Goal: Transaction & Acquisition: Obtain resource

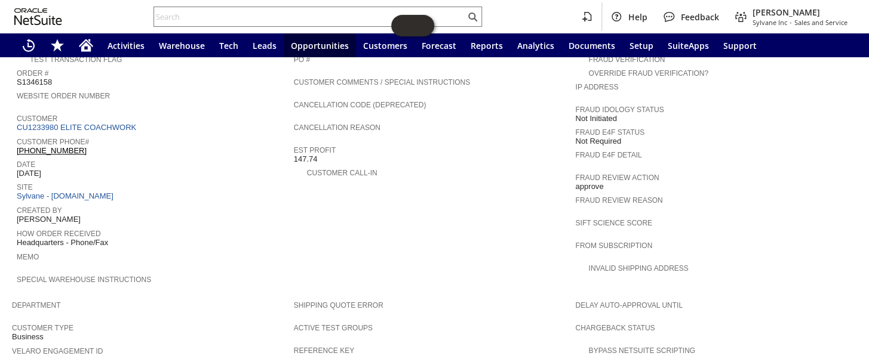
scroll to position [434, 0]
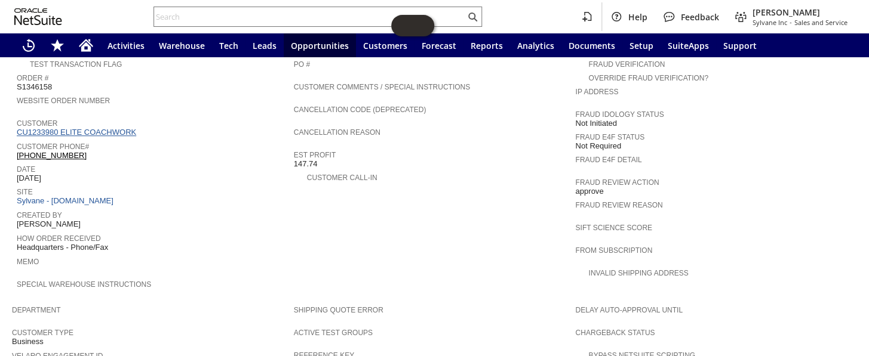
click at [96, 128] on link "CU1233980 ELITE COACHWORK" at bounding box center [78, 132] width 122 height 9
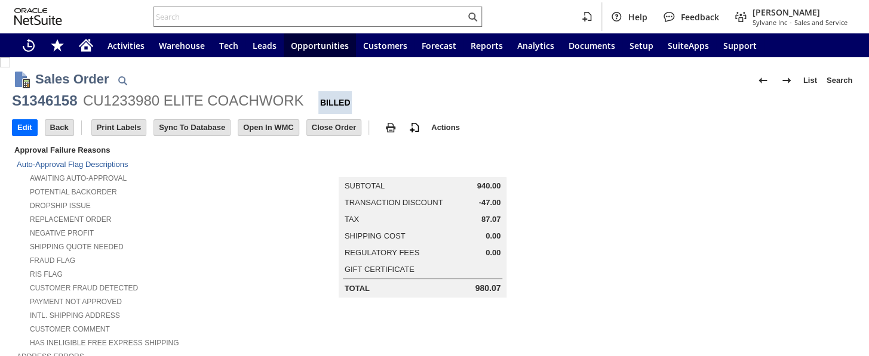
scroll to position [759, 0]
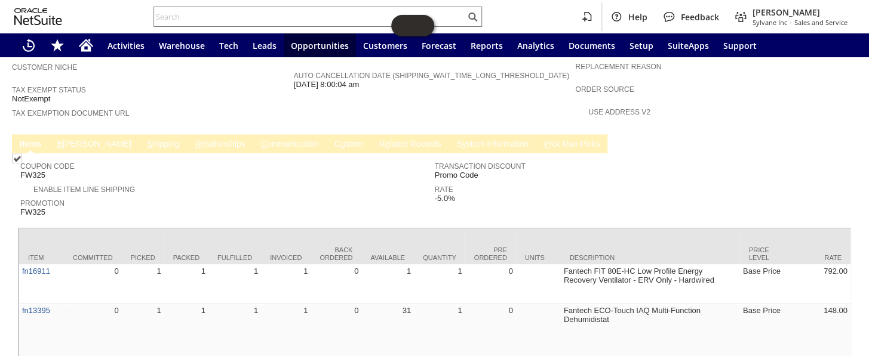
click at [72, 139] on link "B [PERSON_NAME]" at bounding box center [94, 144] width 80 height 11
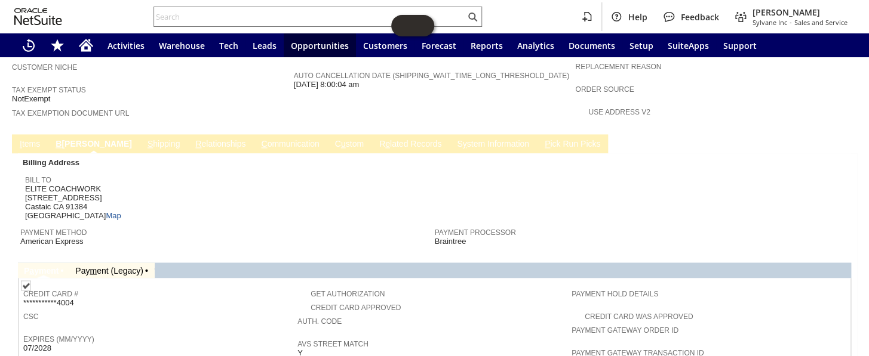
click at [144, 139] on link "S hipping" at bounding box center [163, 144] width 39 height 11
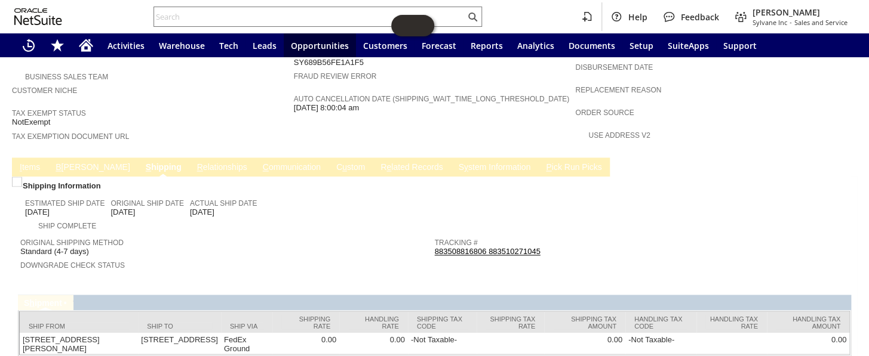
click at [17, 162] on link "I tems" at bounding box center [30, 167] width 26 height 11
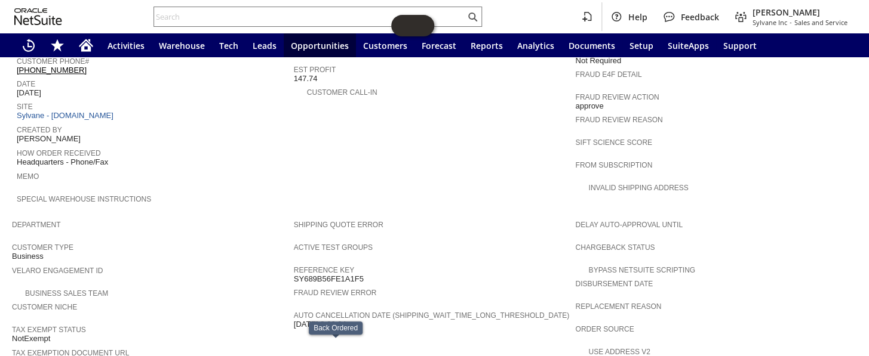
scroll to position [411, 0]
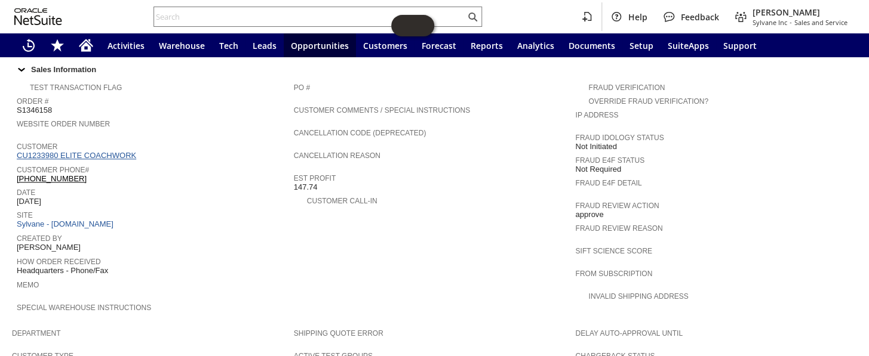
click at [108, 151] on link "CU1233980 ELITE COACHWORK" at bounding box center [78, 155] width 122 height 9
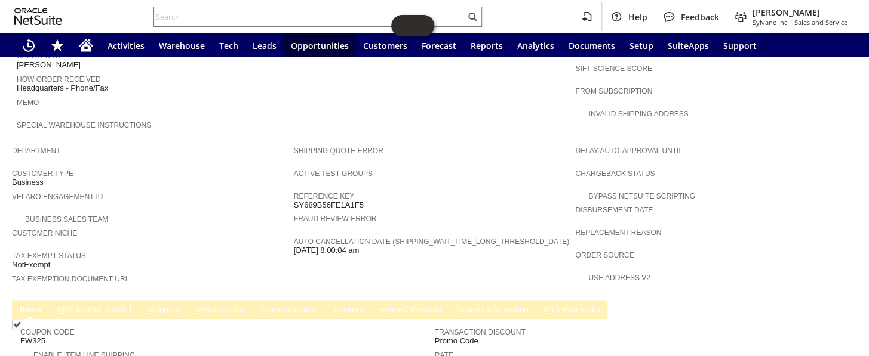
scroll to position [705, 0]
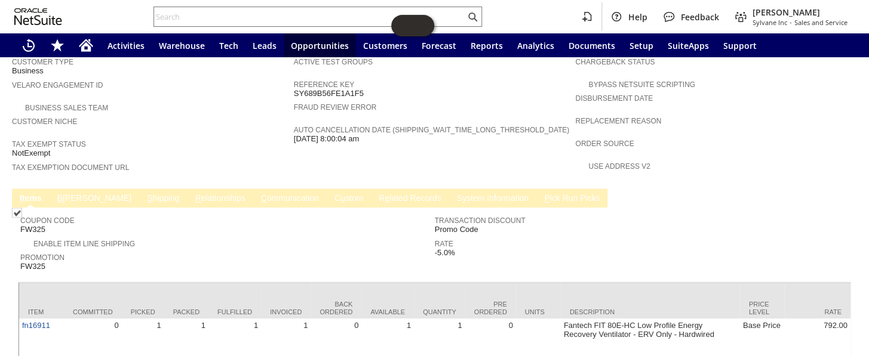
click at [60, 193] on span "B" at bounding box center [59, 198] width 5 height 10
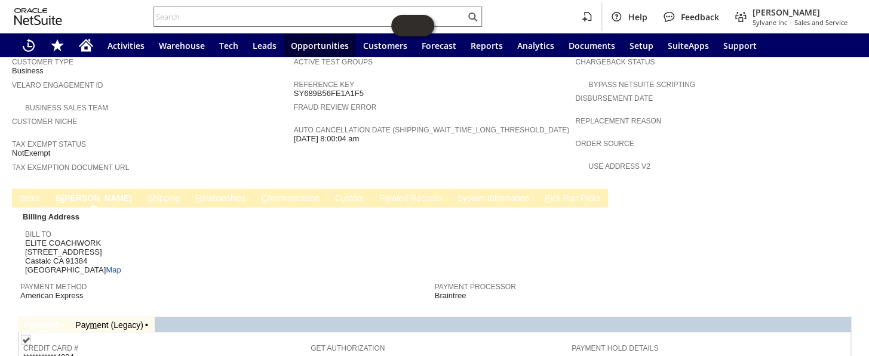
click at [144, 193] on link "S hipping" at bounding box center [163, 198] width 39 height 11
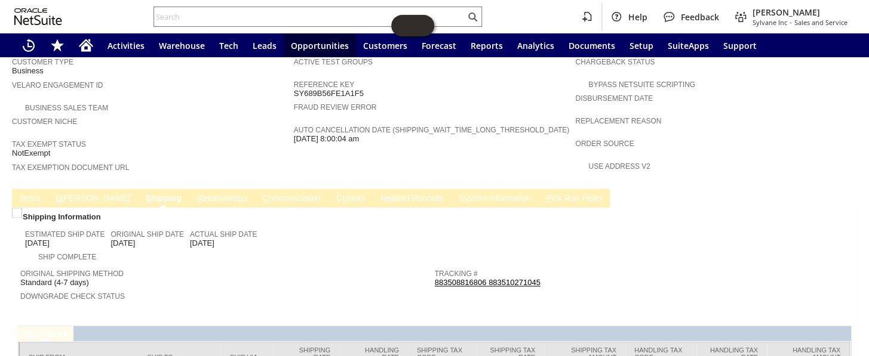
click at [66, 193] on link "B illing" at bounding box center [93, 198] width 80 height 11
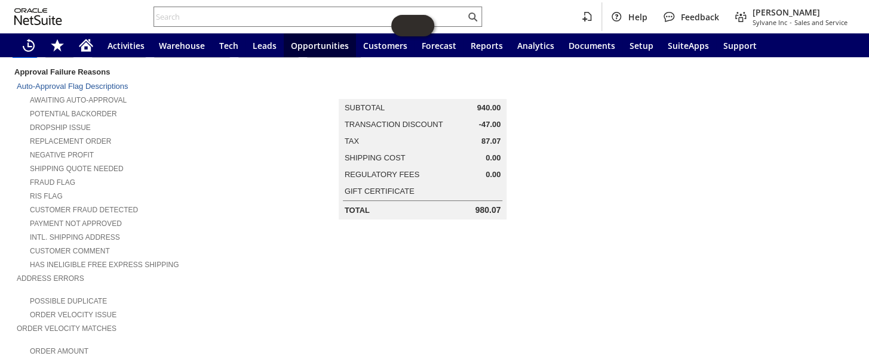
scroll to position [0, 0]
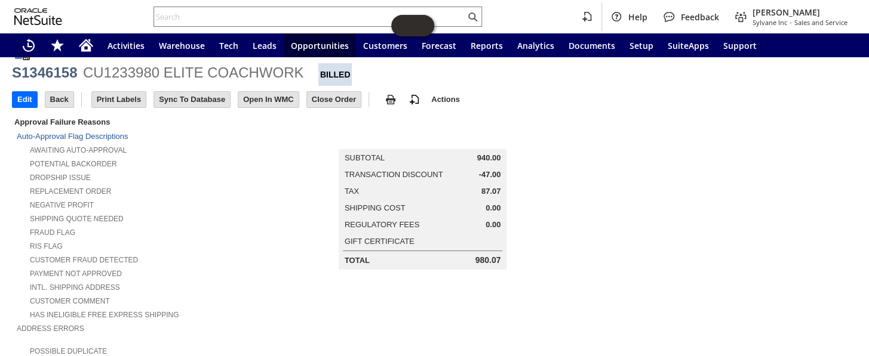
scroll to position [54, 0]
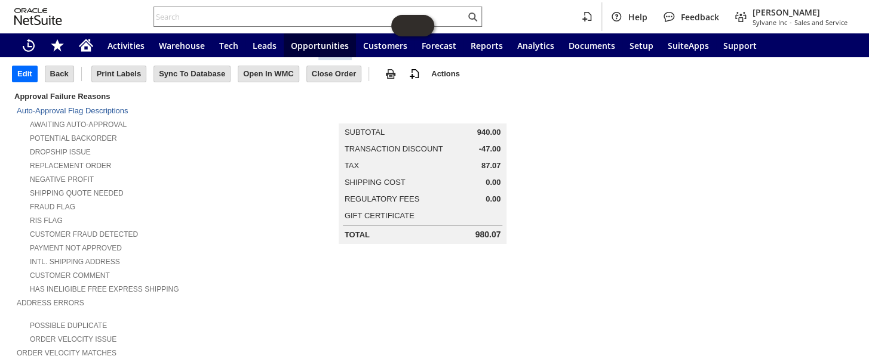
drag, startPoint x: 475, startPoint y: 162, endPoint x: 258, endPoint y: 224, distance: 225.6
click at [497, 162] on td "Tax 87.07" at bounding box center [423, 166] width 166 height 16
click at [484, 164] on span "87.07" at bounding box center [491, 166] width 20 height 10
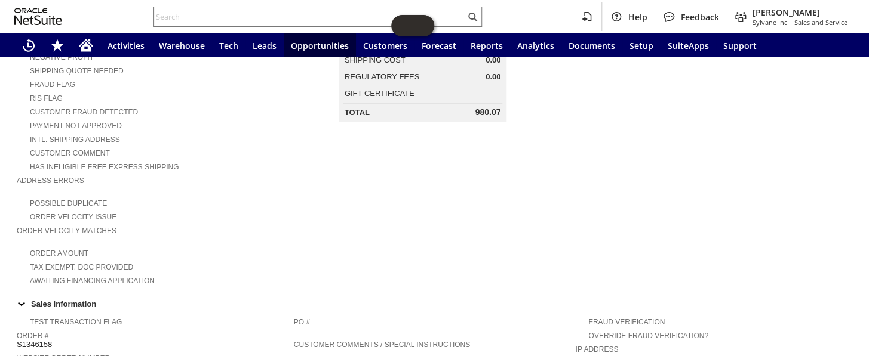
scroll to position [87, 0]
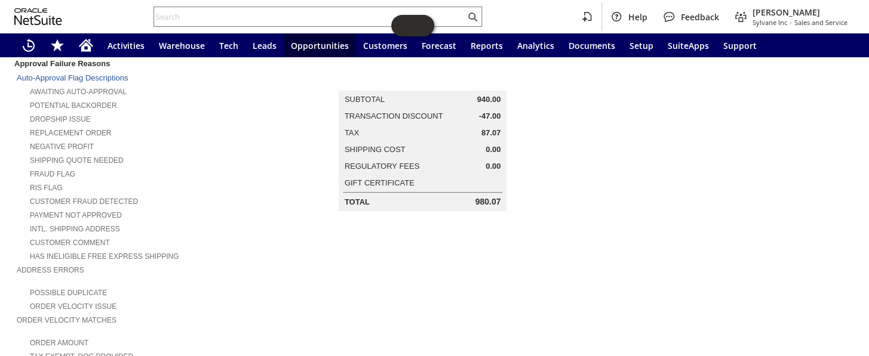
drag, startPoint x: 472, startPoint y: 129, endPoint x: 494, endPoint y: 135, distance: 23.5
click at [494, 135] on td "Tax 87.07" at bounding box center [423, 133] width 166 height 16
copy div "87.07"
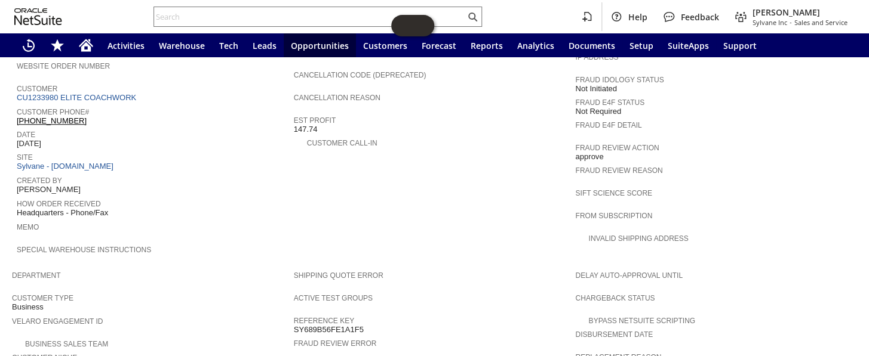
scroll to position [358, 0]
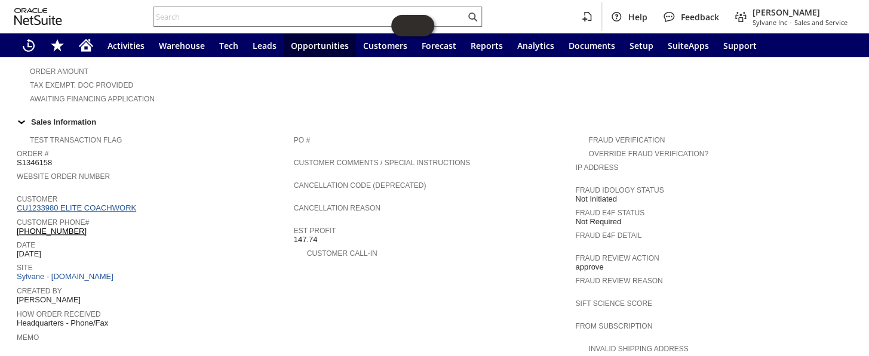
click at [85, 204] on link "CU1233980 ELITE COACHWORK" at bounding box center [78, 208] width 122 height 9
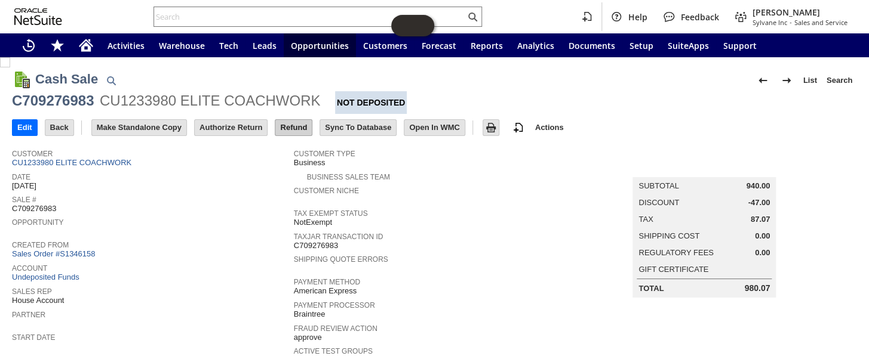
click at [289, 133] on input "Refund" at bounding box center [293, 128] width 36 height 16
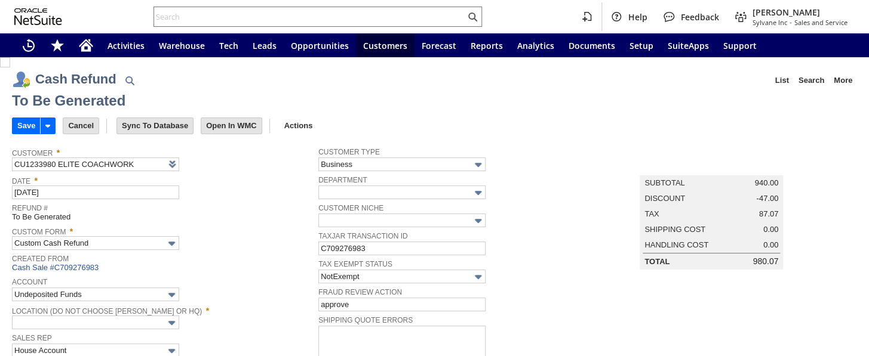
type input "Regions - Merchant 0414"
type input "Headquarters : Head...s : Pending Testing"
type input "FW325"
type input "Promo Code"
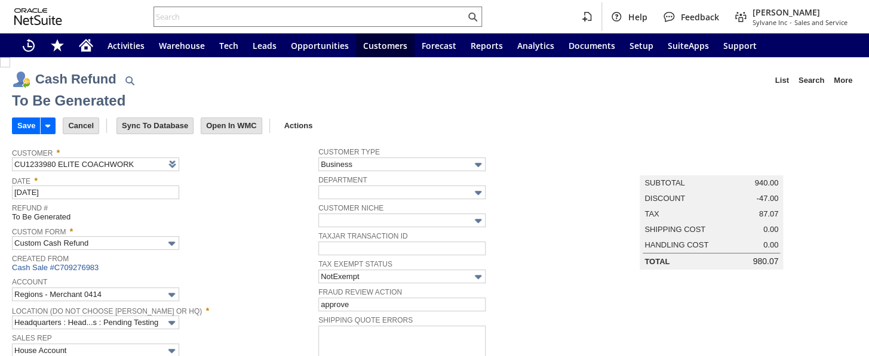
type input "-5.0%"
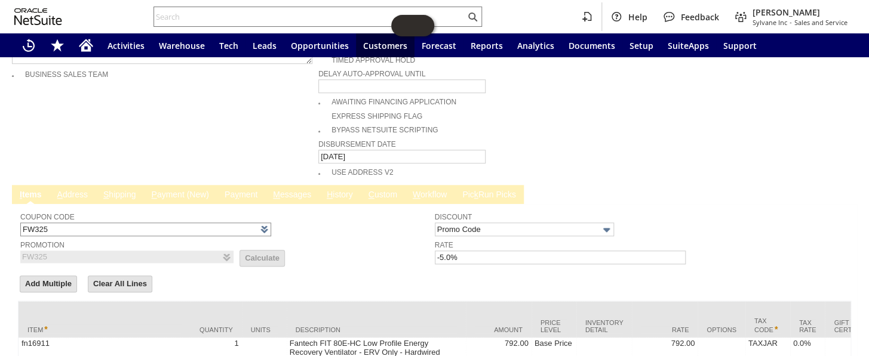
scroll to position [623, 0]
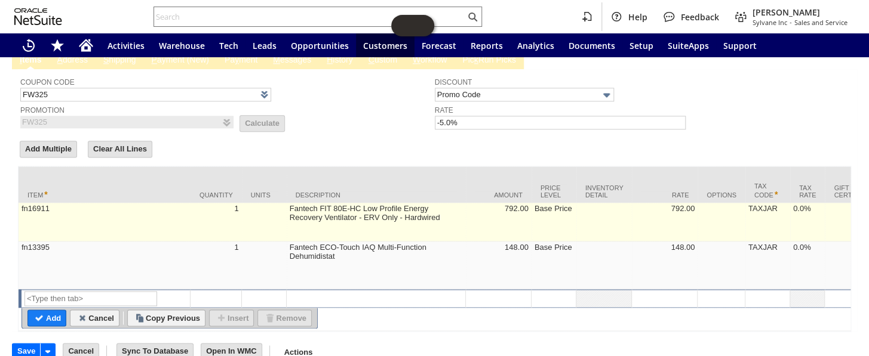
click at [303, 203] on td "Fantech FIT 80E-HC Low Profile Energy Recovery Ventilator - ERV Only - Hardwired" at bounding box center [376, 222] width 179 height 39
type textarea "Fantech FIT 80E-HC Low Profile Energy Recovery Ventilator - ERV Only - Hardwired"
type input "OK"
type input "Make Copy"
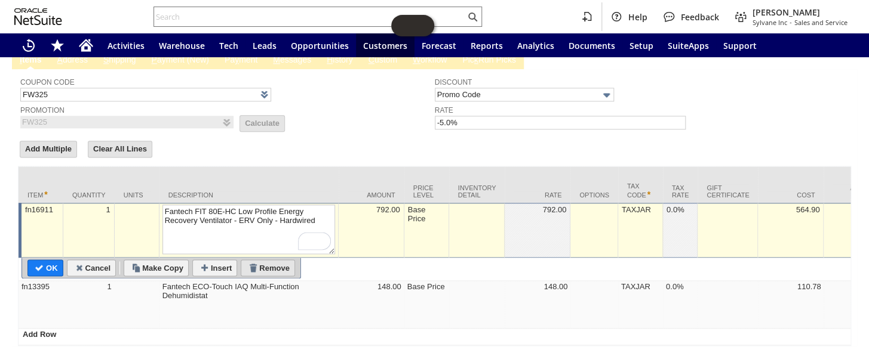
click at [283, 260] on input "Remove" at bounding box center [267, 268] width 53 height 16
type input "fn13395"
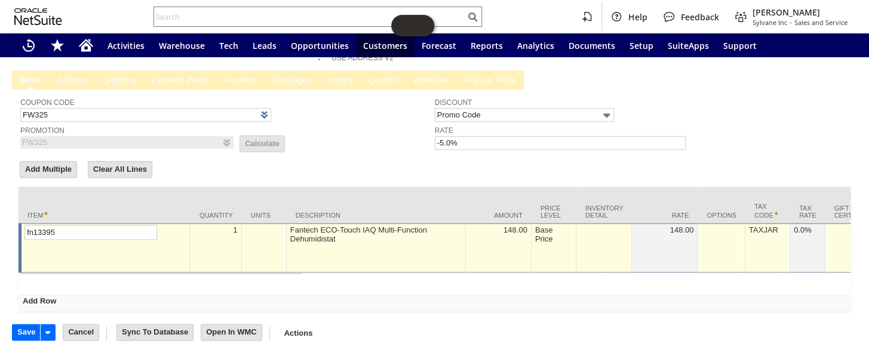
scroll to position [586, 0]
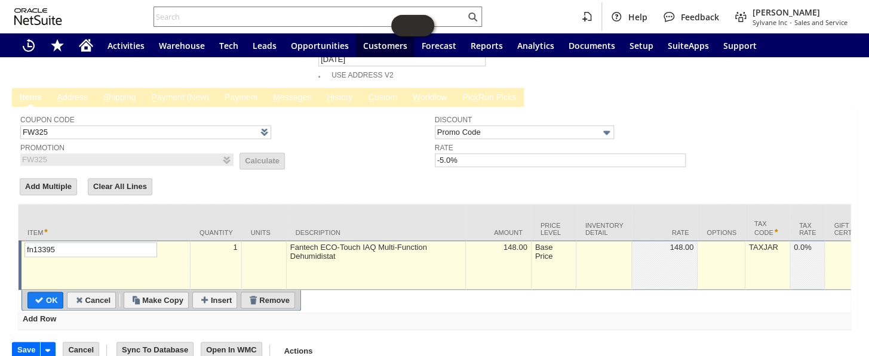
click at [280, 293] on input "Remove" at bounding box center [267, 301] width 53 height 16
type input "Add"
type input "Copy Previous"
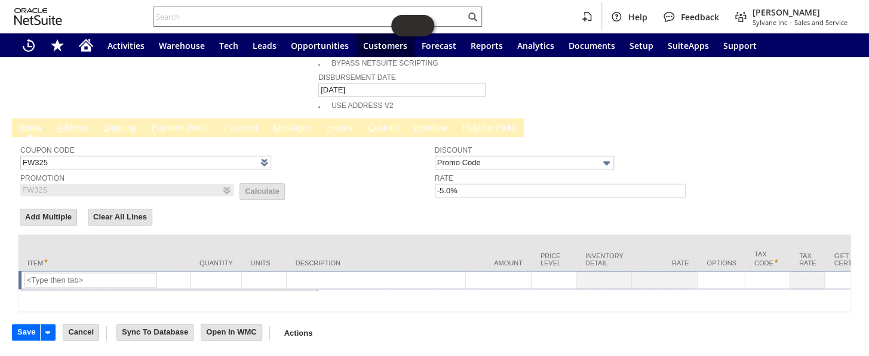
scroll to position [539, 0]
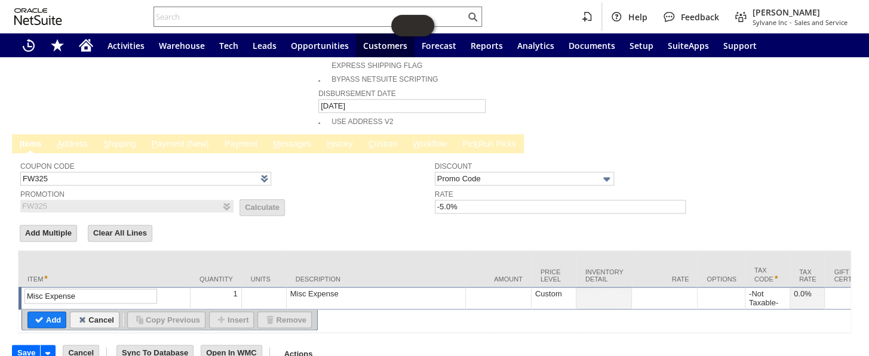
type input "Misc Expense"
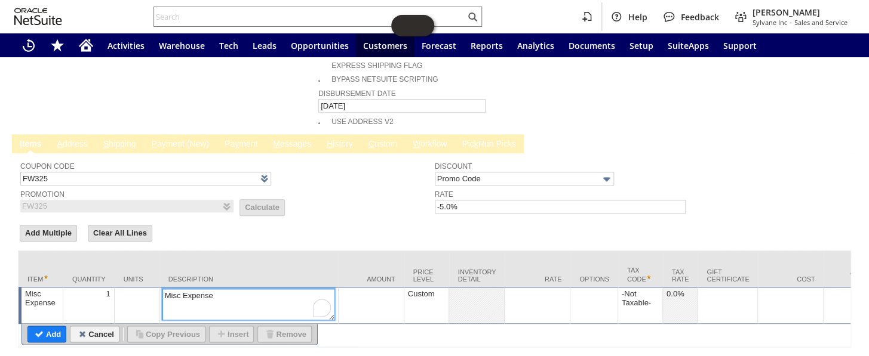
type textarea "partil reund"
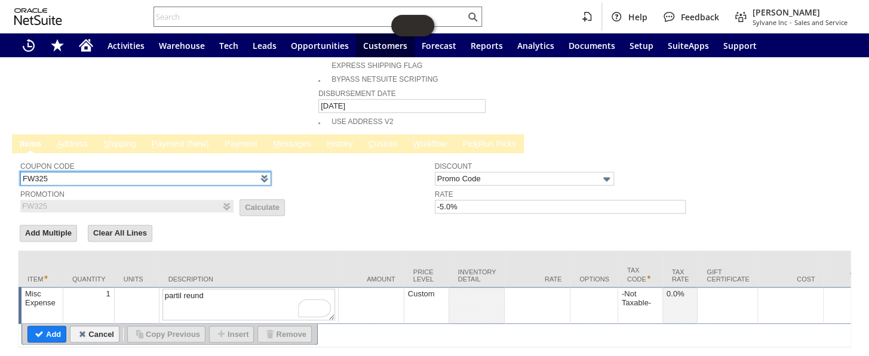
drag, startPoint x: 60, startPoint y: 149, endPoint x: 0, endPoint y: 139, distance: 60.6
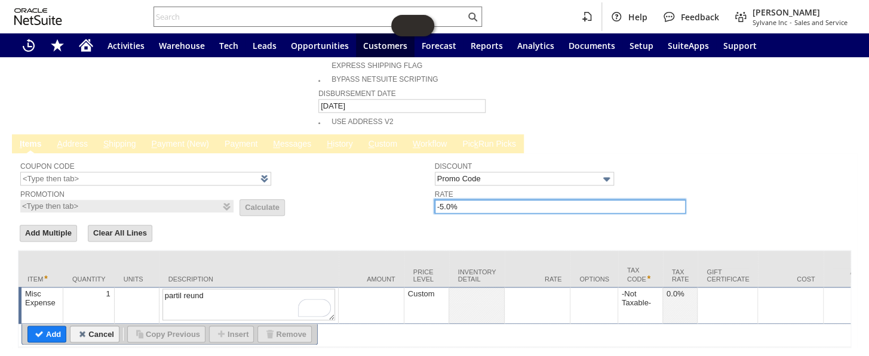
drag, startPoint x: 459, startPoint y: 179, endPoint x: 435, endPoint y: 171, distance: 25.3
click at [416, 174] on tr "Coupon Code Promotion List Calculate Discount Promo Code Rate -5.0%" at bounding box center [434, 185] width 828 height 59
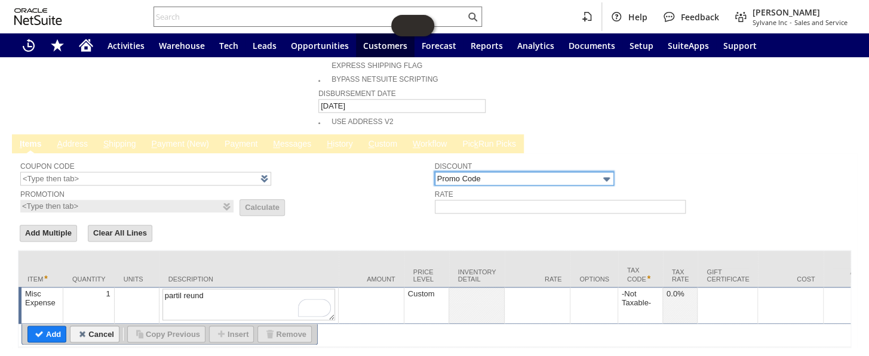
click at [496, 172] on input "Promo Code" at bounding box center [524, 179] width 179 height 14
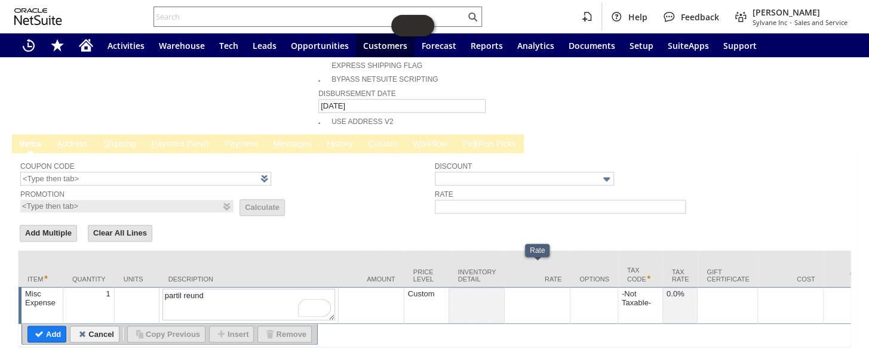
click at [536, 287] on td at bounding box center [537, 305] width 66 height 37
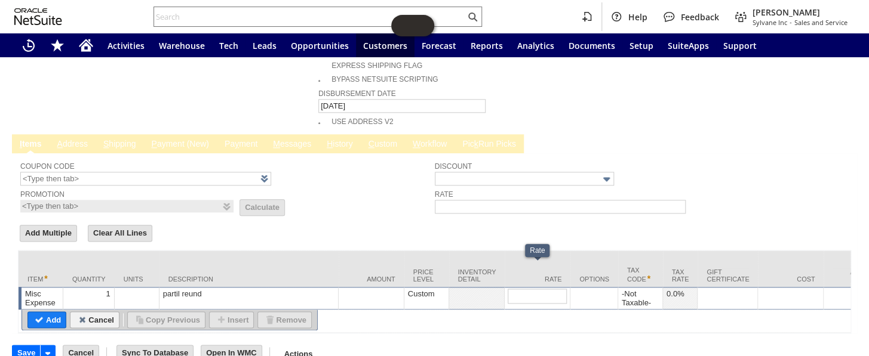
click at [536, 289] on div at bounding box center [536, 298] width 59 height 19
type input "87.07"
click at [54, 312] on input "Add" at bounding box center [47, 320] width 38 height 16
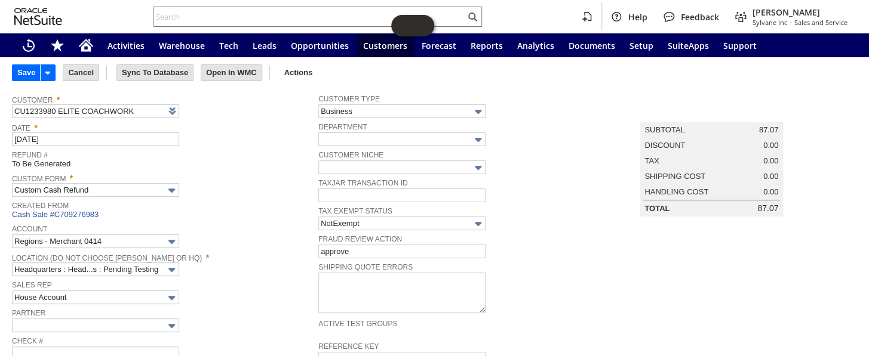
scroll to position [162, 0]
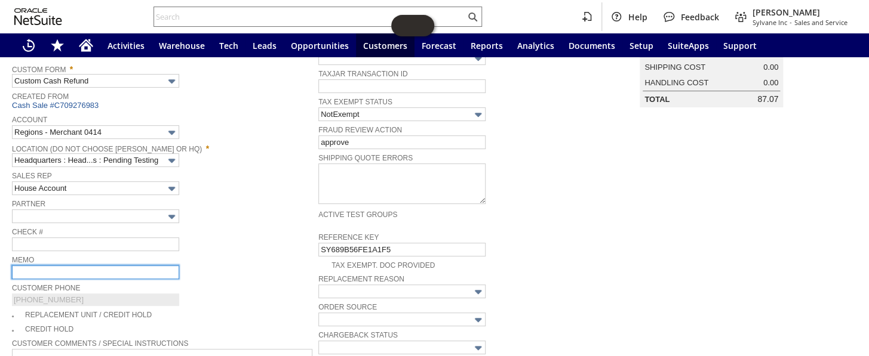
click at [38, 271] on input "text" at bounding box center [95, 273] width 167 height 14
type input "tax exempt / refunding taxes"
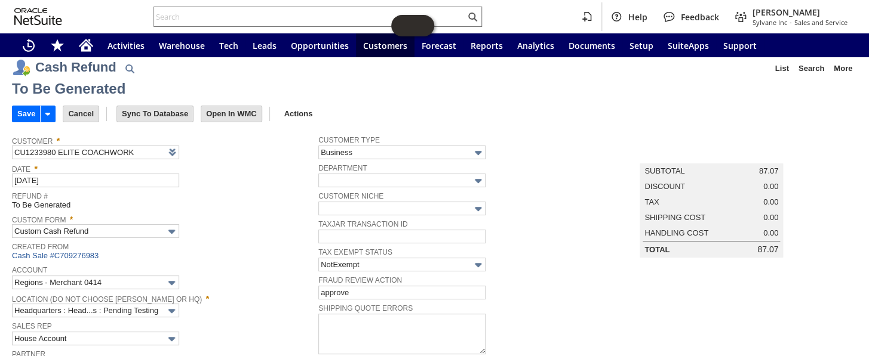
scroll to position [0, 0]
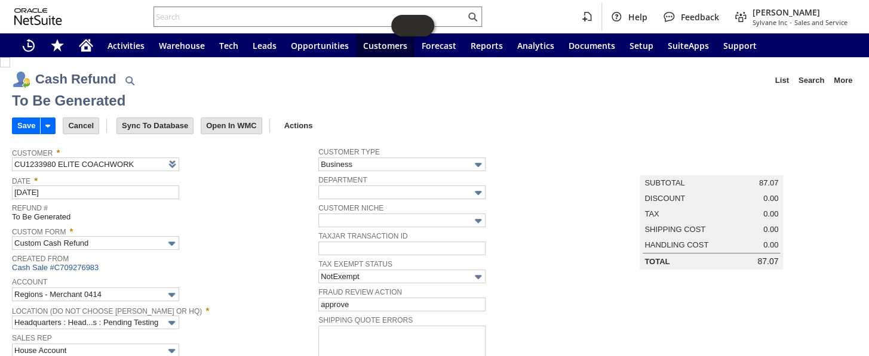
drag, startPoint x: 27, startPoint y: 121, endPoint x: 668, endPoint y: 189, distance: 644.3
click at [26, 122] on input "Save" at bounding box center [26, 126] width 27 height 16
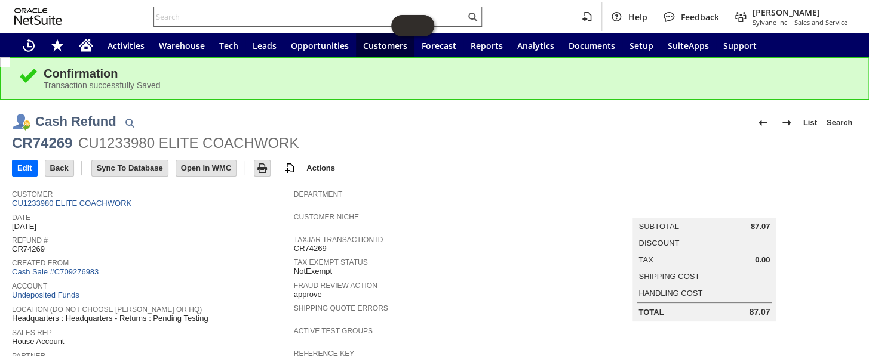
click at [191, 21] on input "text" at bounding box center [309, 17] width 311 height 14
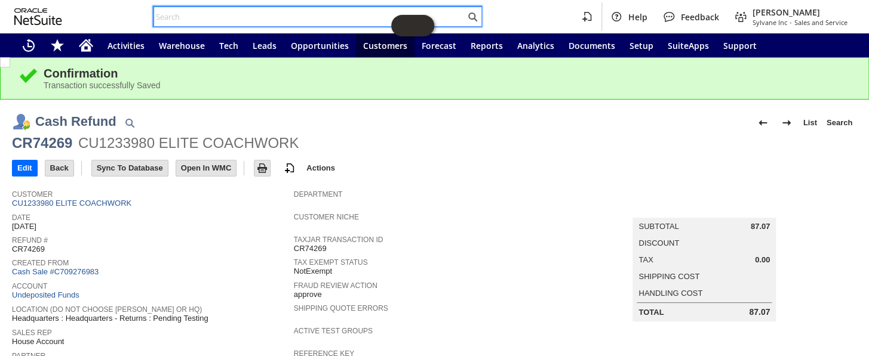
paste input "RA88772"
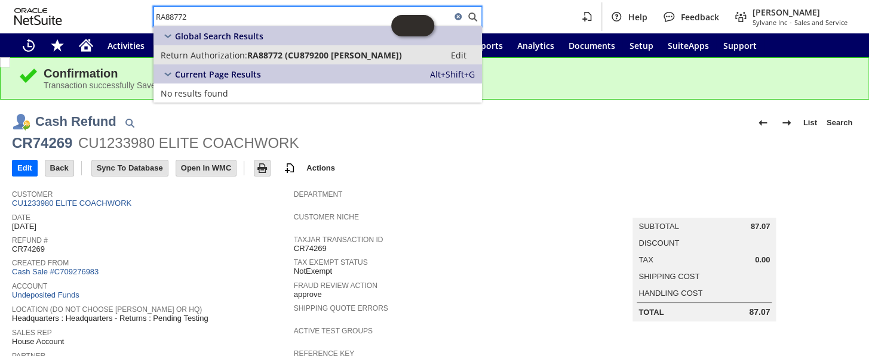
type input "RA88772"
click at [226, 56] on span "Return Authorization:" at bounding box center [204, 55] width 87 height 11
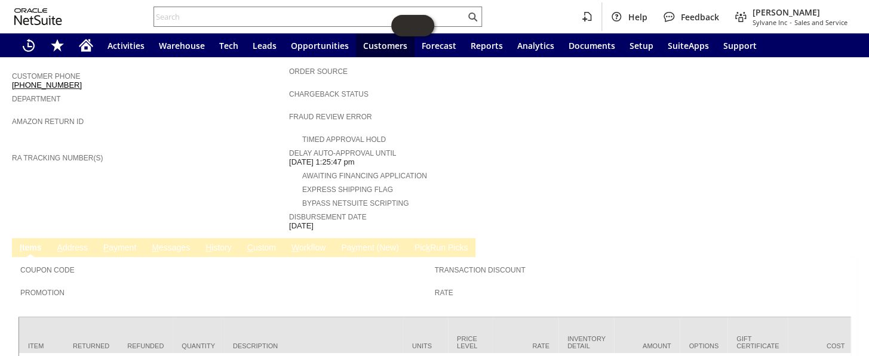
scroll to position [434, 0]
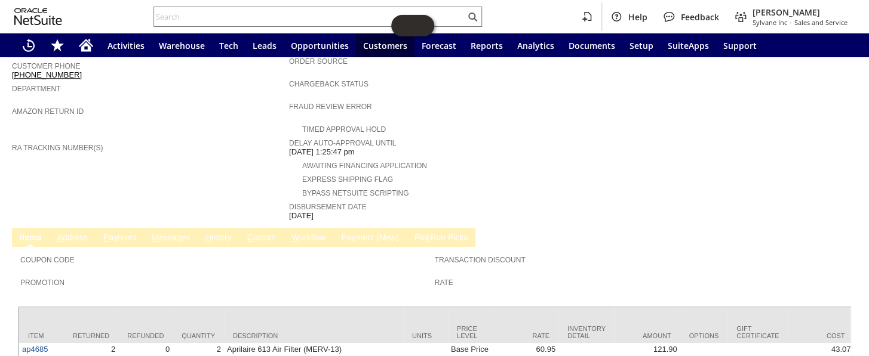
click at [210, 228] on td "H istory" at bounding box center [219, 237] width 42 height 19
click at [210, 233] on span "H" at bounding box center [208, 238] width 6 height 10
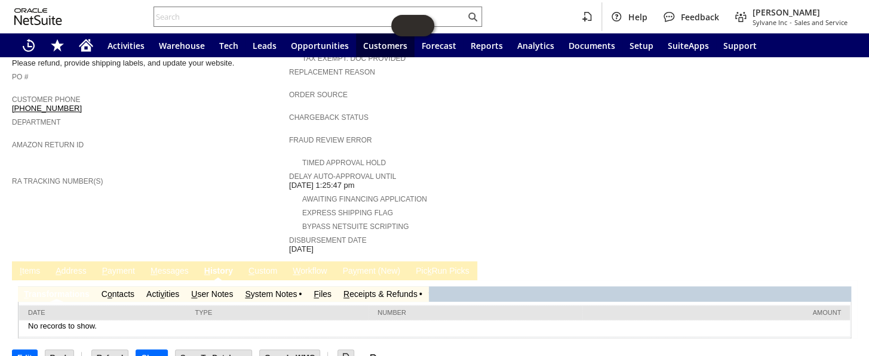
scroll to position [0, 0]
click at [358, 287] on td "R eceipts & Refunds" at bounding box center [382, 295] width 91 height 16
click at [359, 290] on link "R eceipts & Refunds" at bounding box center [380, 295] width 74 height 10
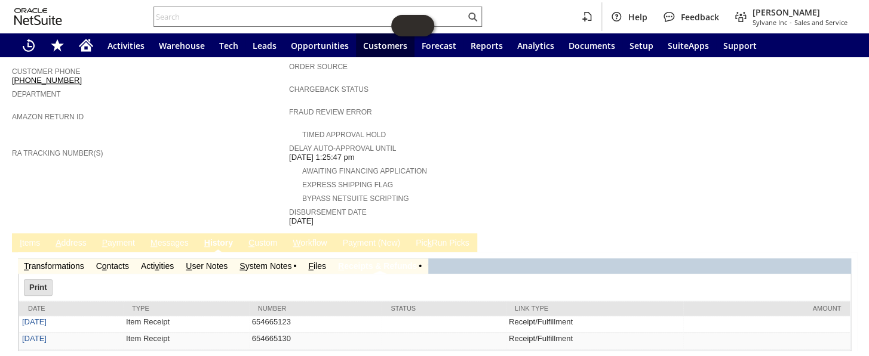
scroll to position [442, 0]
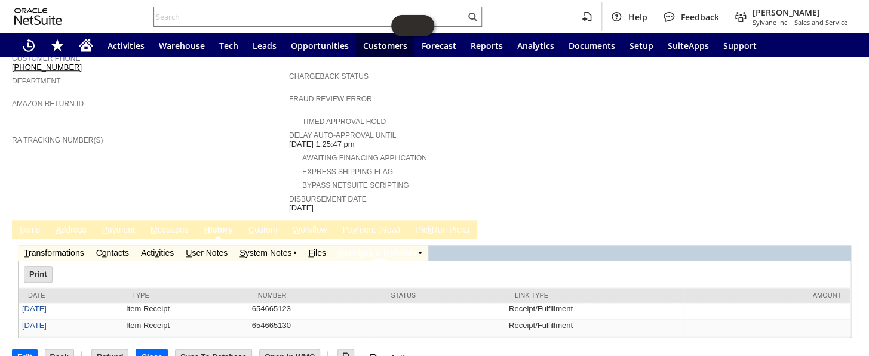
click at [273, 248] on link "S ystem Notes" at bounding box center [265, 253] width 52 height 10
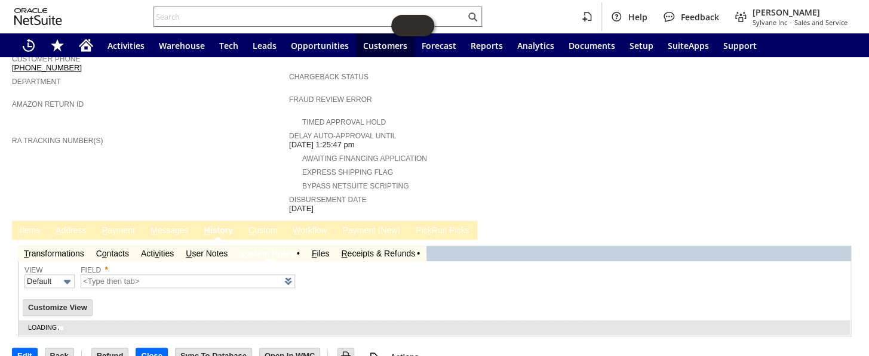
type input "1 to 25 of 83"
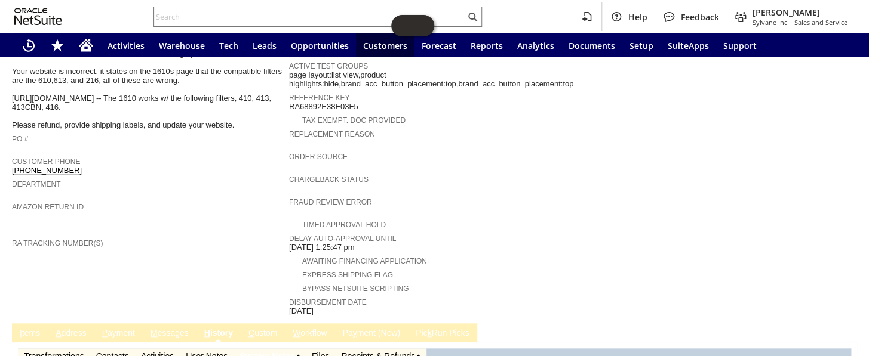
scroll to position [496, 0]
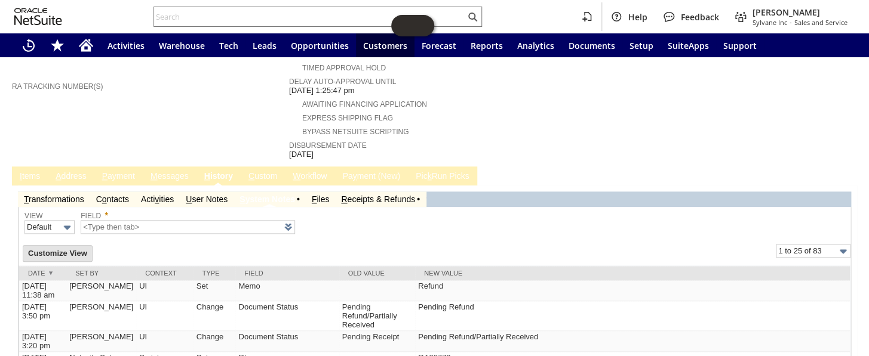
click at [365, 195] on link "R eceipts & Refunds" at bounding box center [378, 200] width 74 height 10
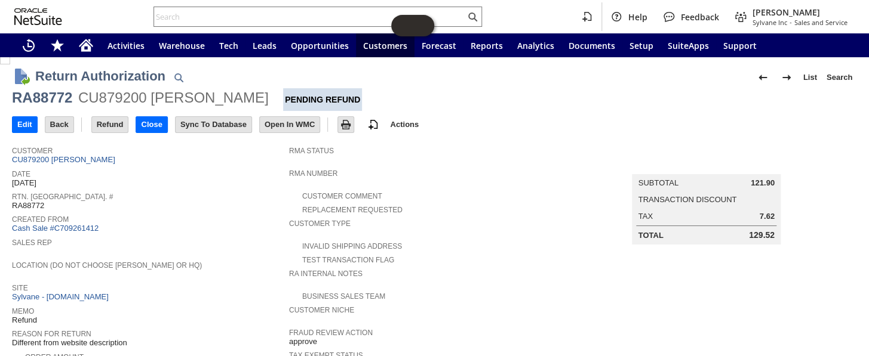
scroll to position [0, 0]
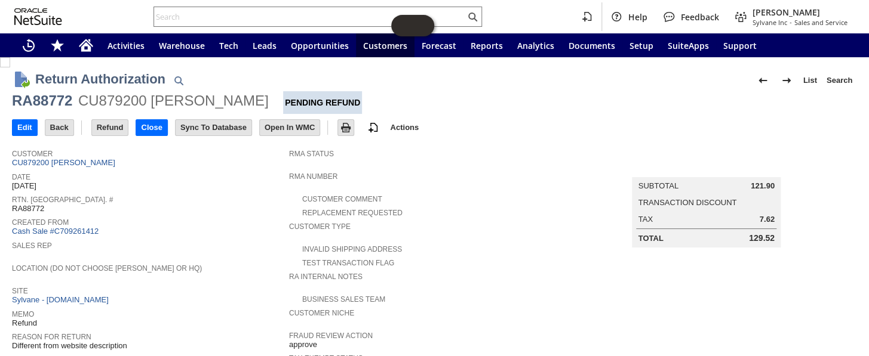
click at [64, 96] on div "RA88772" at bounding box center [42, 100] width 60 height 19
copy div "RA88772"
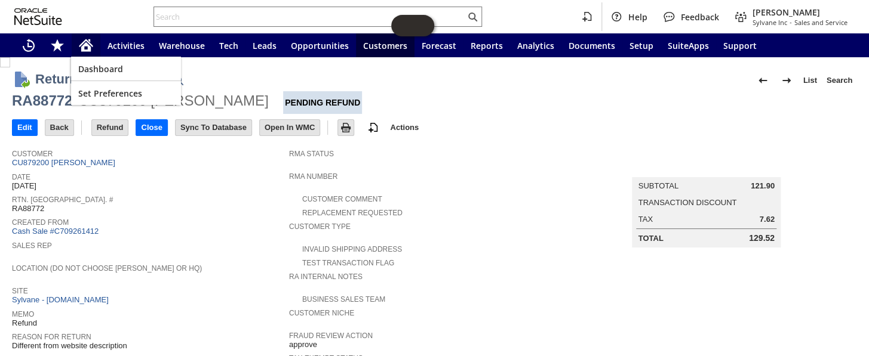
click at [87, 52] on icon "Home" at bounding box center [86, 45] width 14 height 14
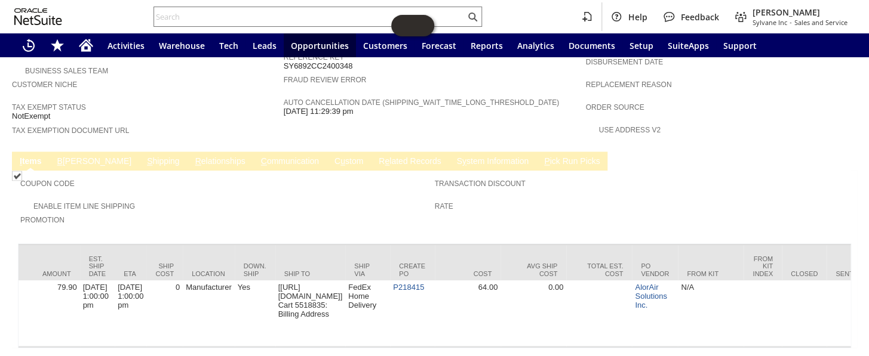
scroll to position [0, 887]
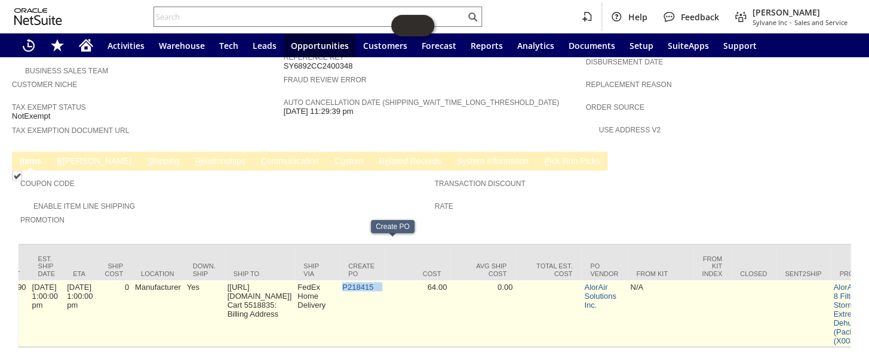
drag, startPoint x: 424, startPoint y: 245, endPoint x: 372, endPoint y: 248, distance: 52.0
click at [372, 281] on tr "aa14575 0 0 0 0 0 0 1 0 Alorair MERV-8 Filter for Storm LGR Extreme Dehumidifie…" at bounding box center [671, 314] width 3076 height 66
copy tr "P218415"
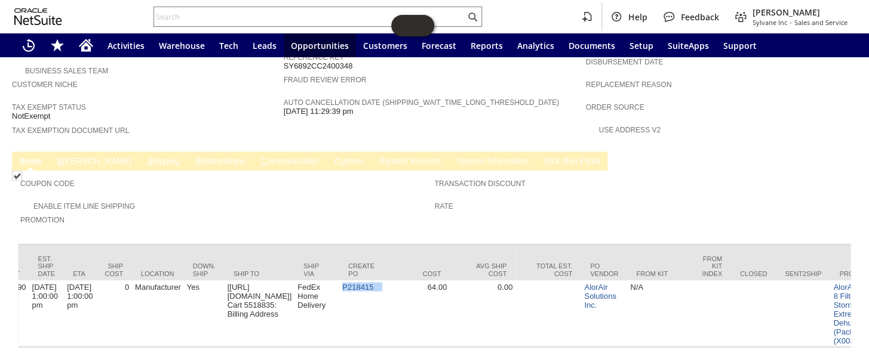
click at [258, 156] on link "C ommunication" at bounding box center [290, 161] width 64 height 11
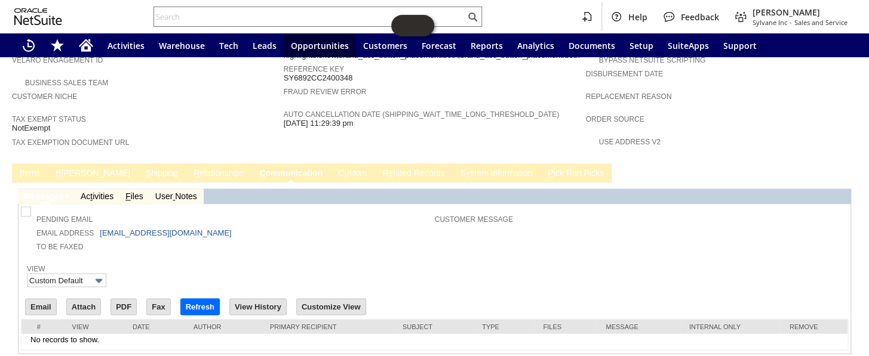
scroll to position [0, 0]
click at [27, 168] on link "I tems" at bounding box center [30, 173] width 26 height 11
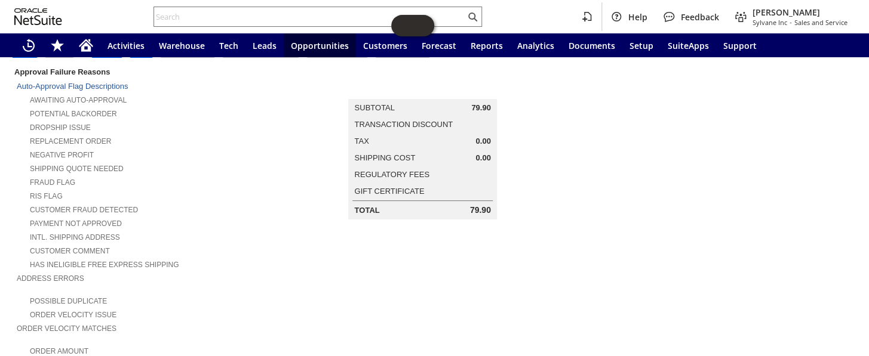
scroll to position [24, 0]
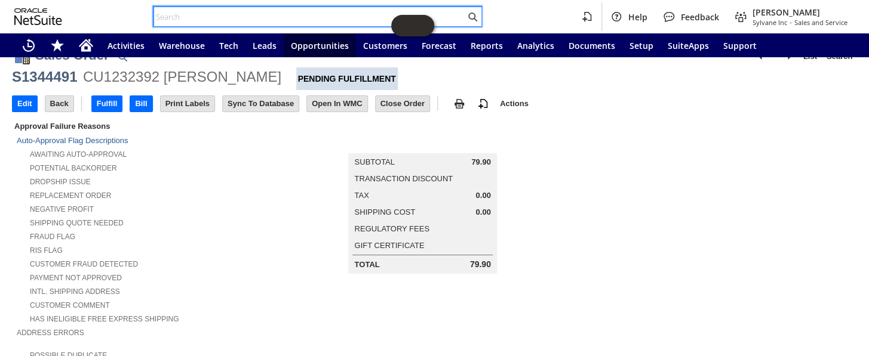
click at [229, 15] on input "text" at bounding box center [309, 17] width 311 height 14
drag, startPoint x: 229, startPoint y: 15, endPoint x: 87, endPoint y: 45, distance: 145.8
click at [87, 45] on icon "Home" at bounding box center [86, 46] width 10 height 9
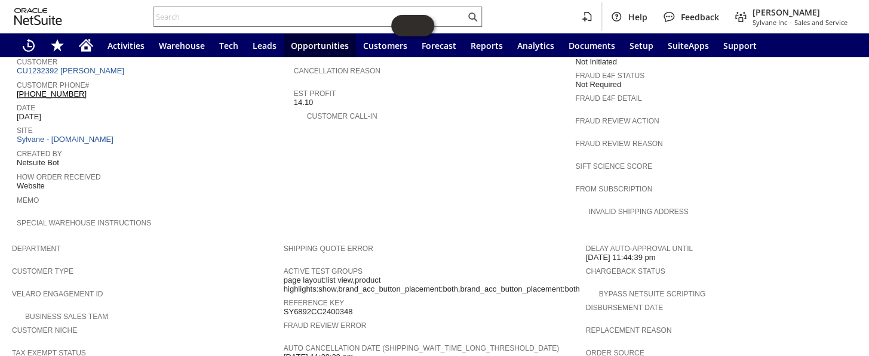
scroll to position [651, 0]
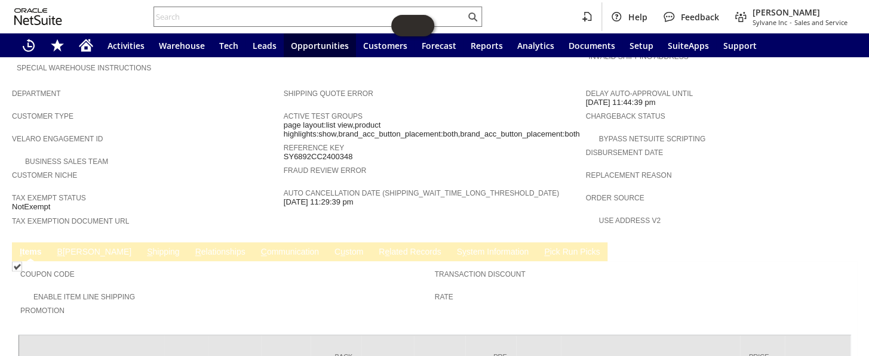
click at [258, 247] on link "C ommunication" at bounding box center [290, 252] width 64 height 11
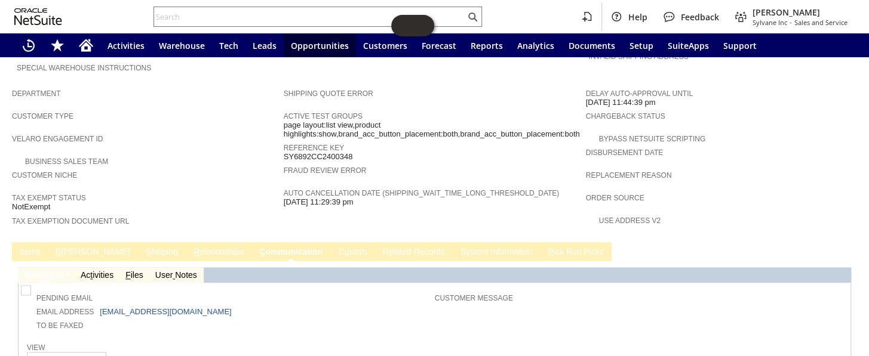
scroll to position [729, 0]
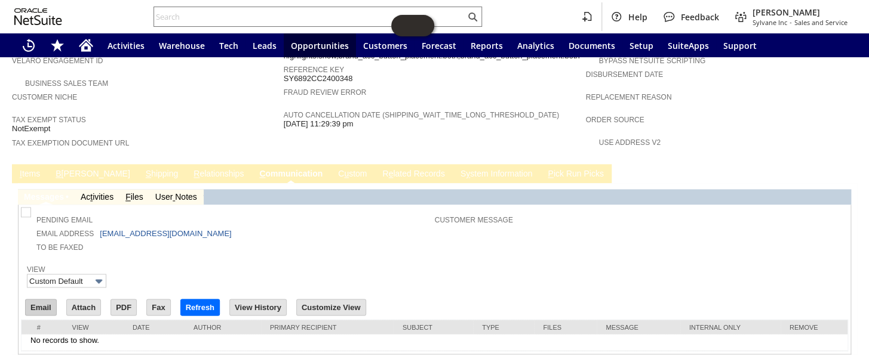
click at [37, 300] on input "Email" at bounding box center [41, 308] width 30 height 16
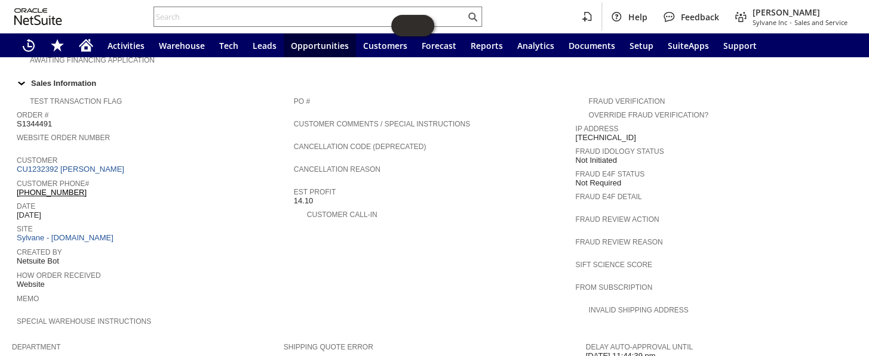
scroll to position [396, 0]
click at [84, 165] on link "CU1232392 Michael Rivera" at bounding box center [72, 169] width 110 height 9
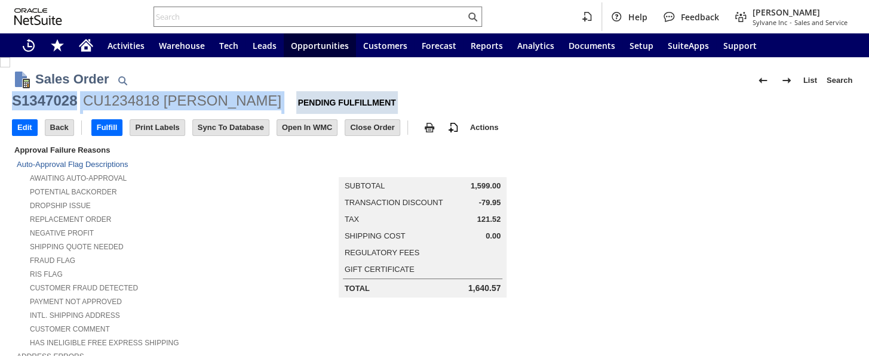
click at [13, 101] on div "S1347028 CU1234818 [PERSON_NAME] Pending Fulfillment" at bounding box center [434, 102] width 845 height 23
